Goal: Understand process/instructions

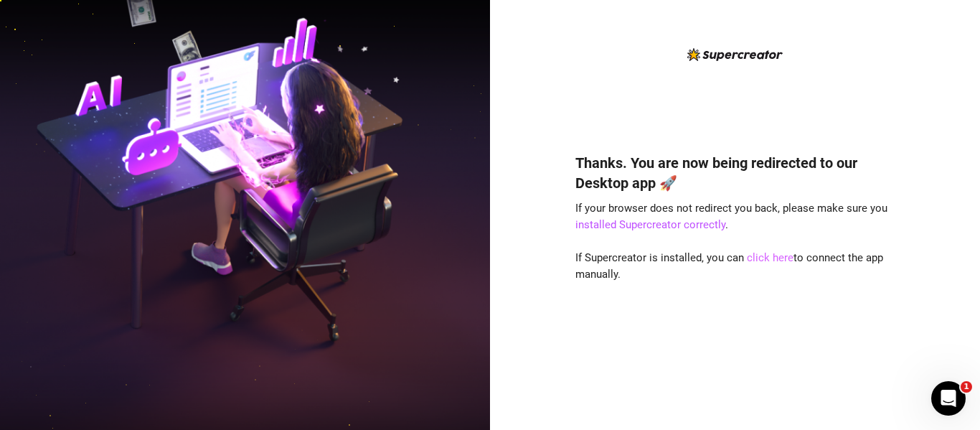
click at [770, 255] on link "click here" at bounding box center [770, 257] width 47 height 13
click at [275, 33] on img at bounding box center [245, 214] width 490 height 615
